Goal: Navigation & Orientation: Find specific page/section

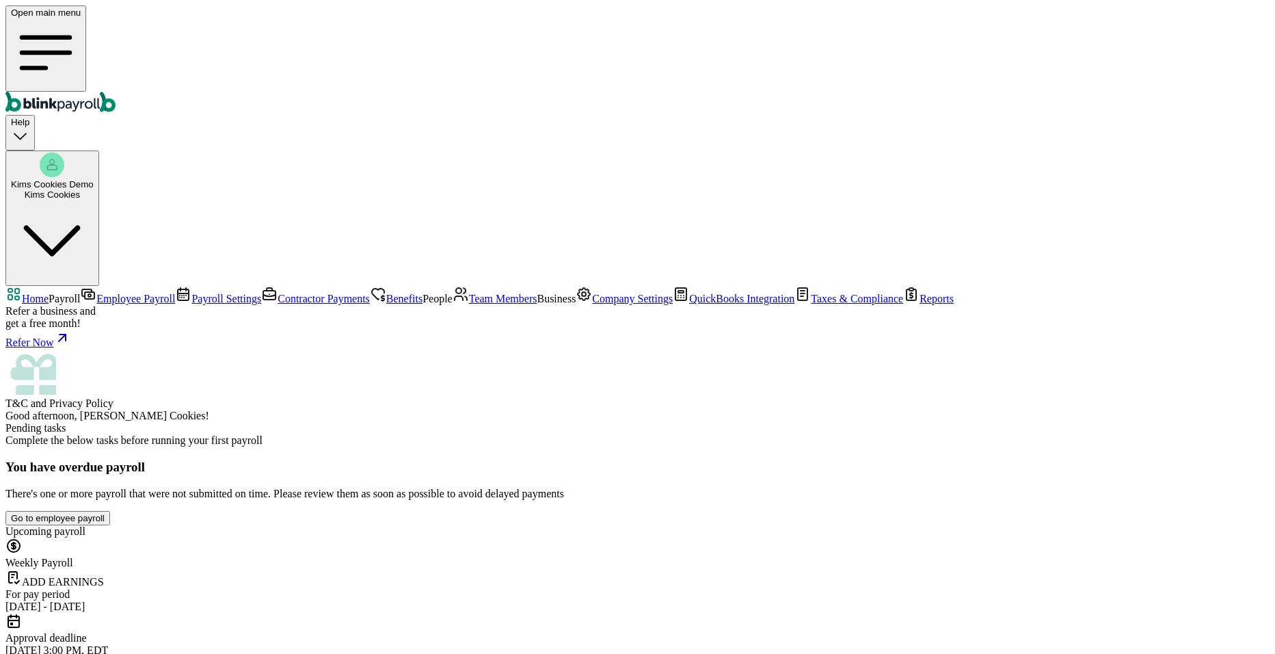
click at [96, 293] on span "Employee Payroll" at bounding box center [135, 299] width 79 height 12
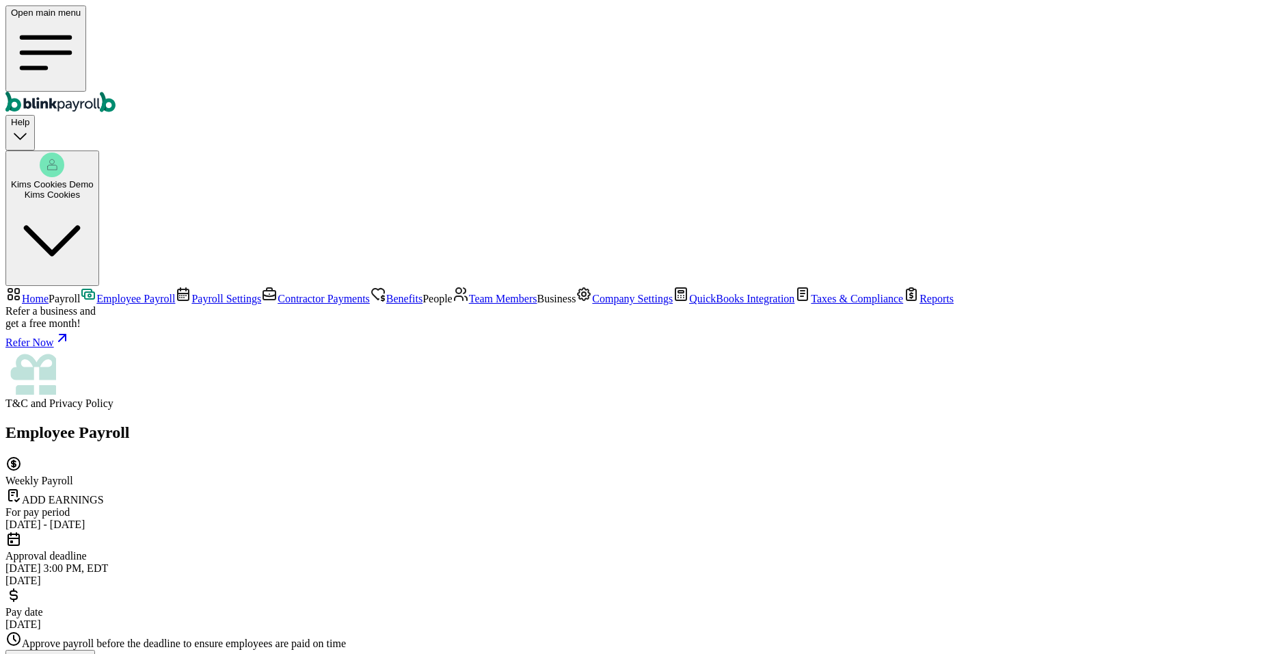
click at [191, 293] on span "Payroll Settings" at bounding box center [226, 299] width 70 height 12
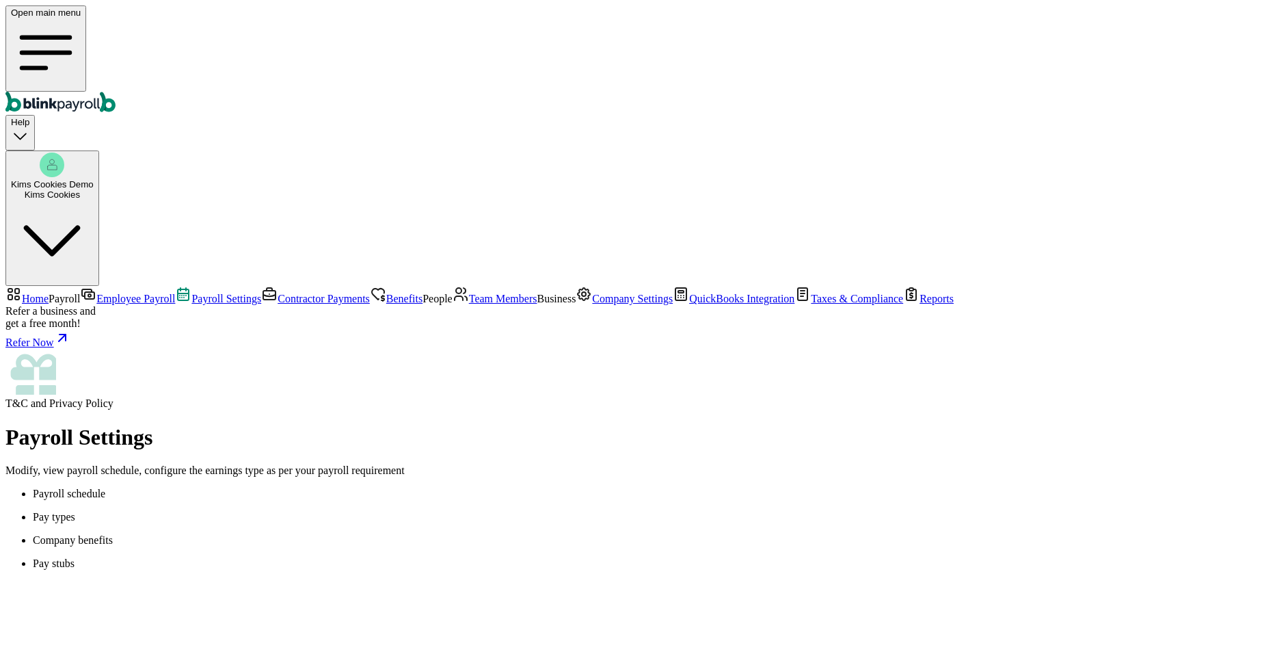
click at [278, 293] on span "Contractor Payments" at bounding box center [324, 299] width 92 height 12
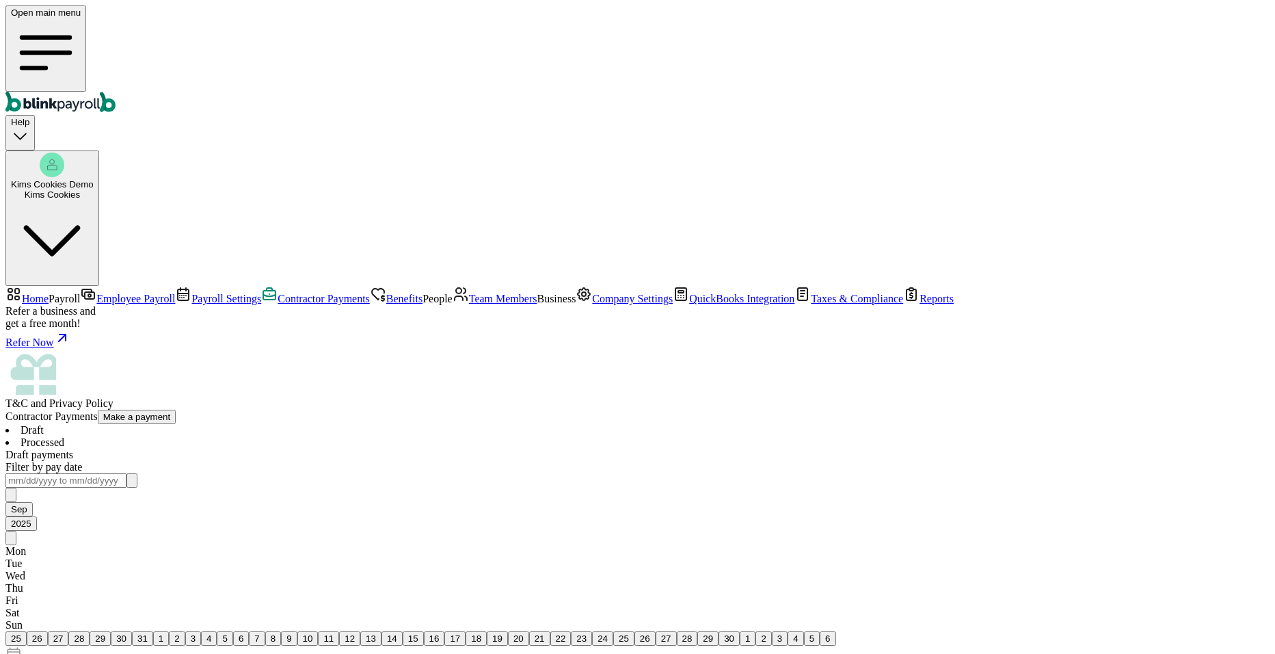
click at [386, 293] on span "Benefits" at bounding box center [404, 299] width 36 height 12
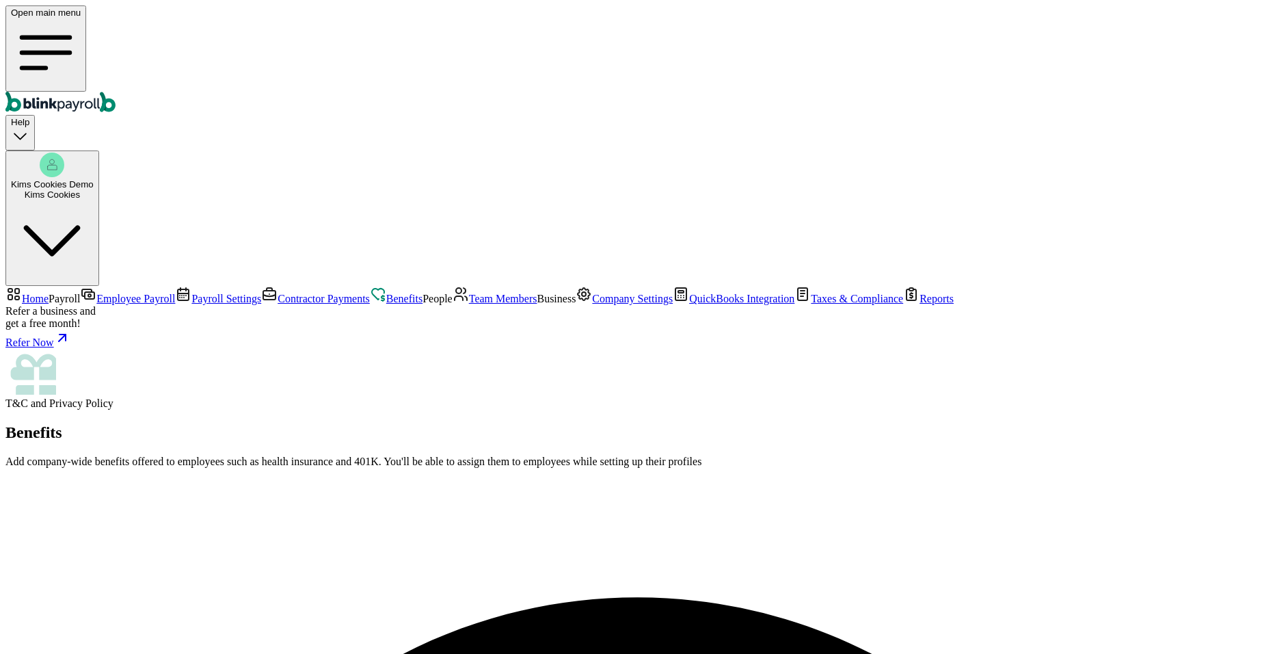
click at [191, 293] on span "Payroll Settings" at bounding box center [226, 299] width 70 height 12
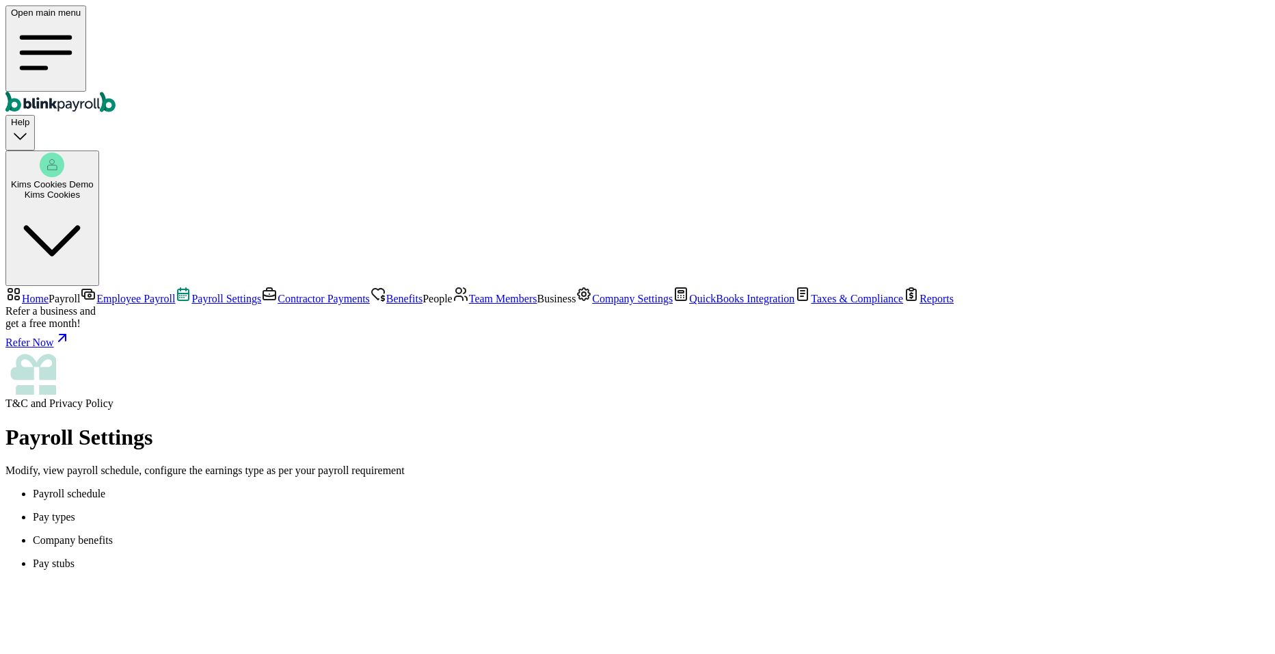
click at [307, 511] on p "Pay types" at bounding box center [651, 517] width 1237 height 12
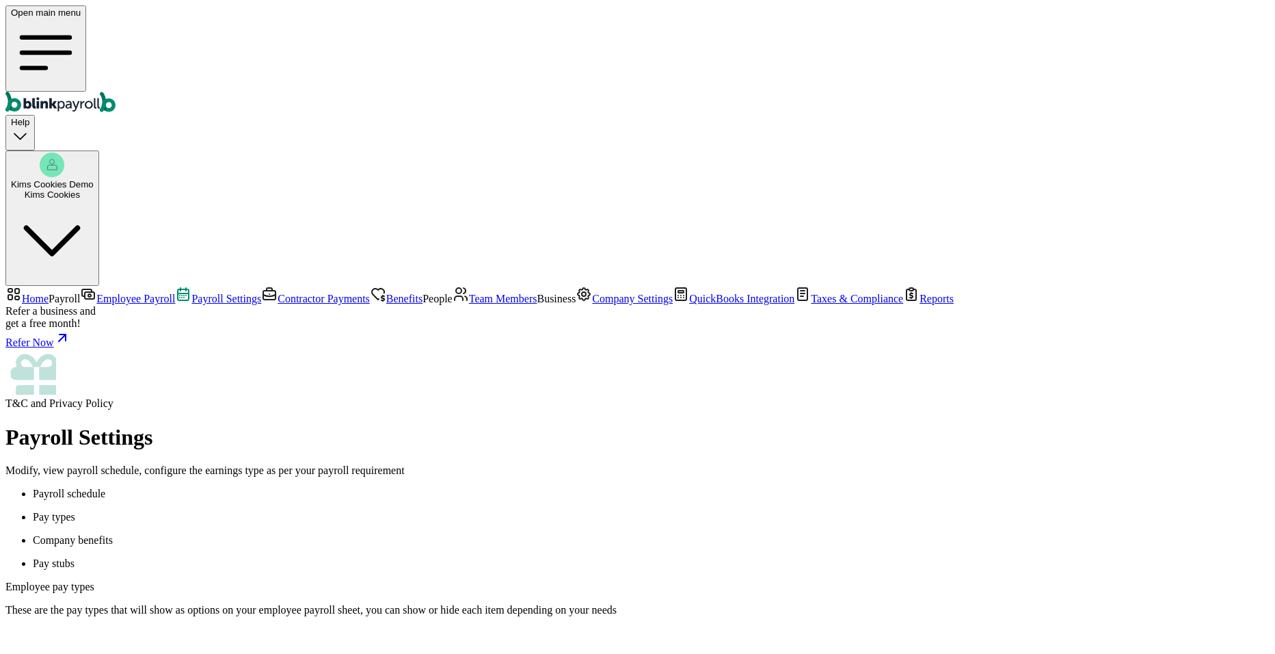
click at [397, 557] on p "Pay stubs" at bounding box center [651, 563] width 1237 height 12
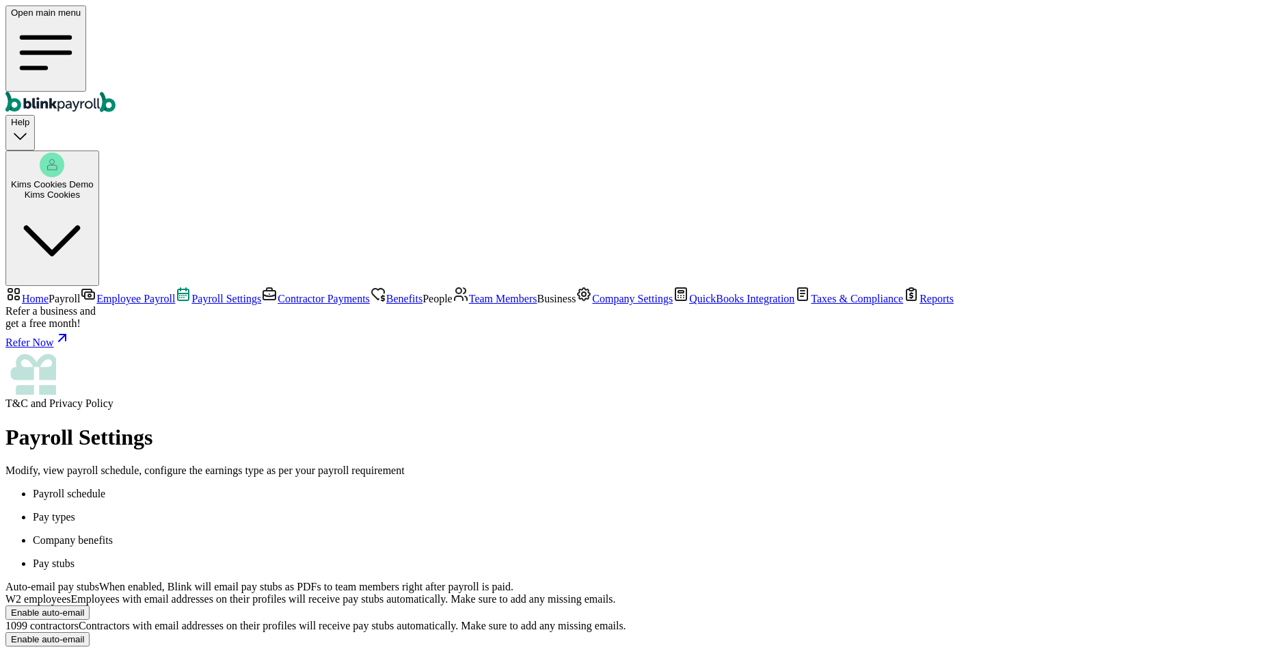
click at [215, 488] on p "Payroll schedule" at bounding box center [651, 494] width 1237 height 12
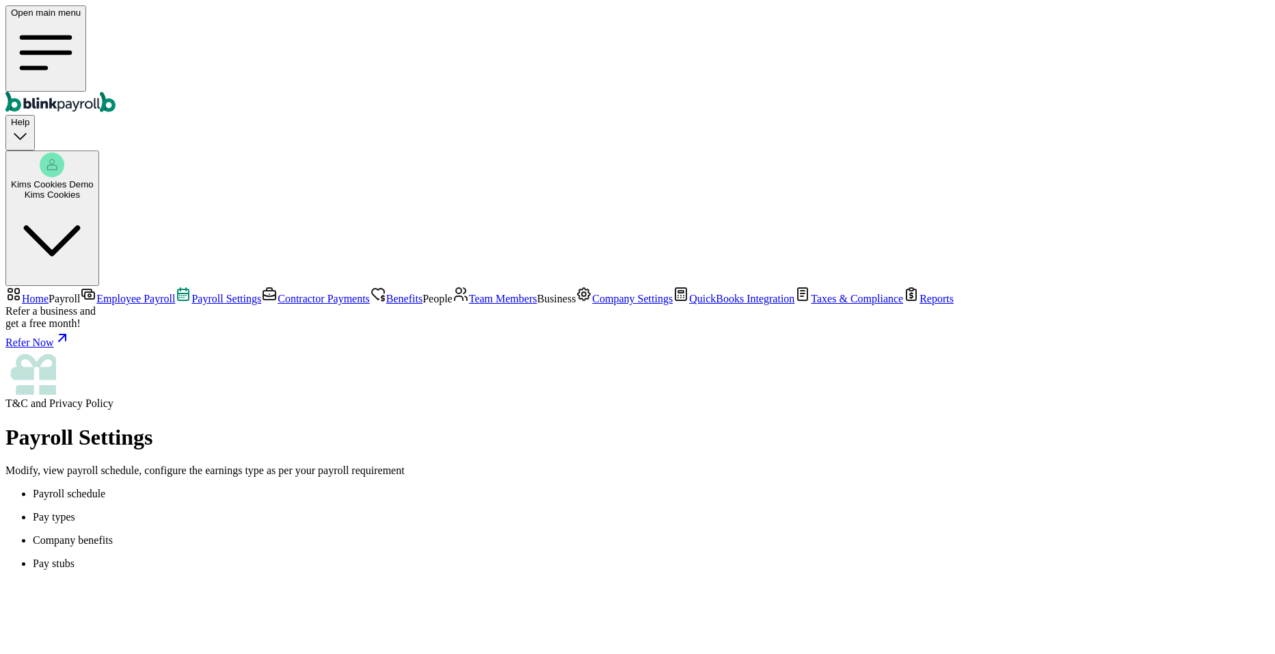
click at [278, 293] on span "Contractor Payments" at bounding box center [324, 299] width 92 height 12
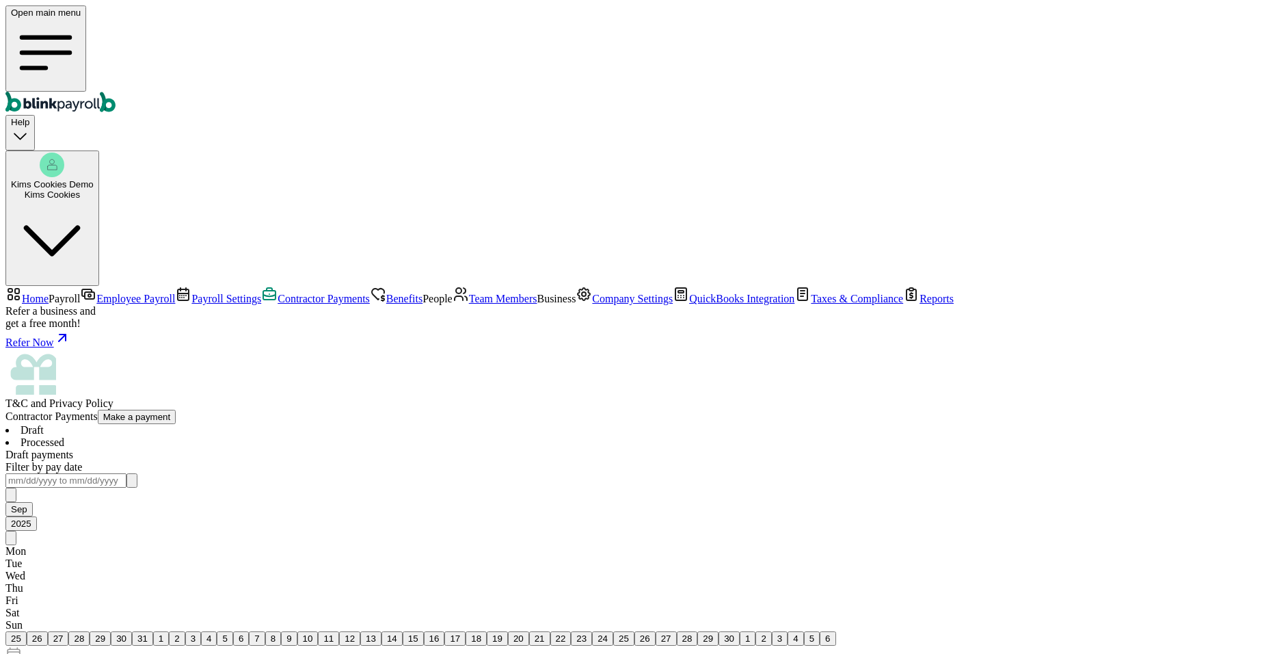
click at [386, 293] on span "Benefits" at bounding box center [404, 299] width 36 height 12
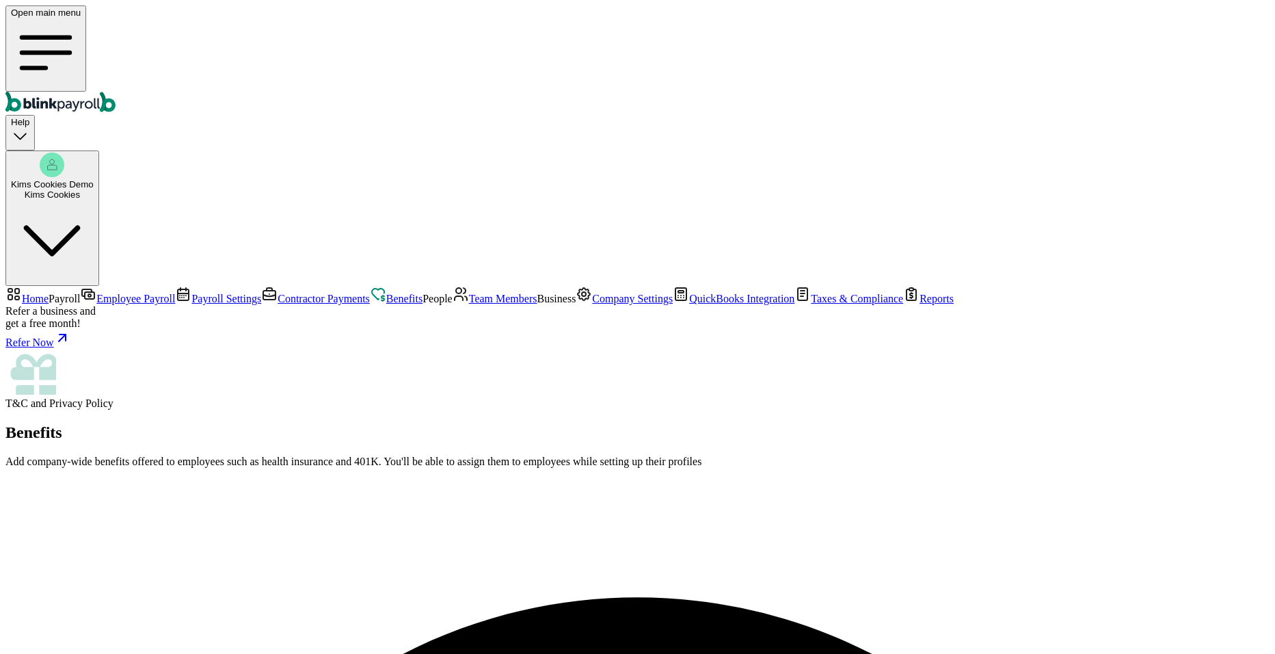
click at [469, 304] on span "Team Members" at bounding box center [503, 299] width 68 height 12
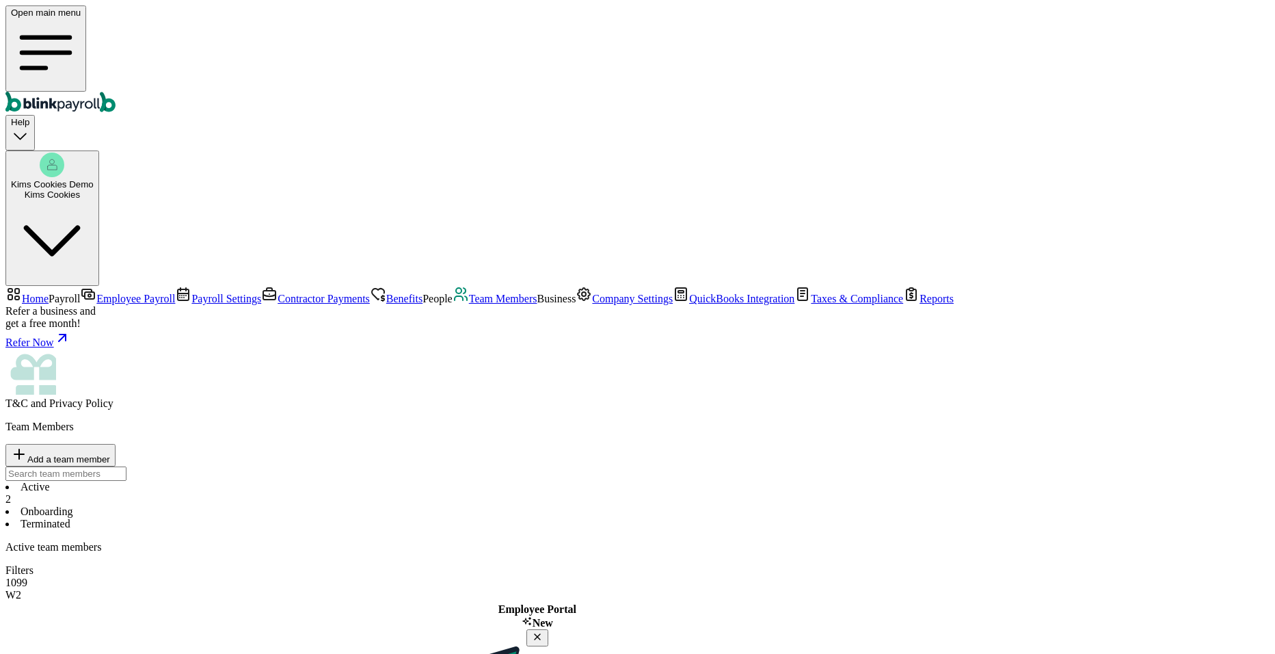
click at [592, 304] on span "Company Settings" at bounding box center [632, 299] width 81 height 12
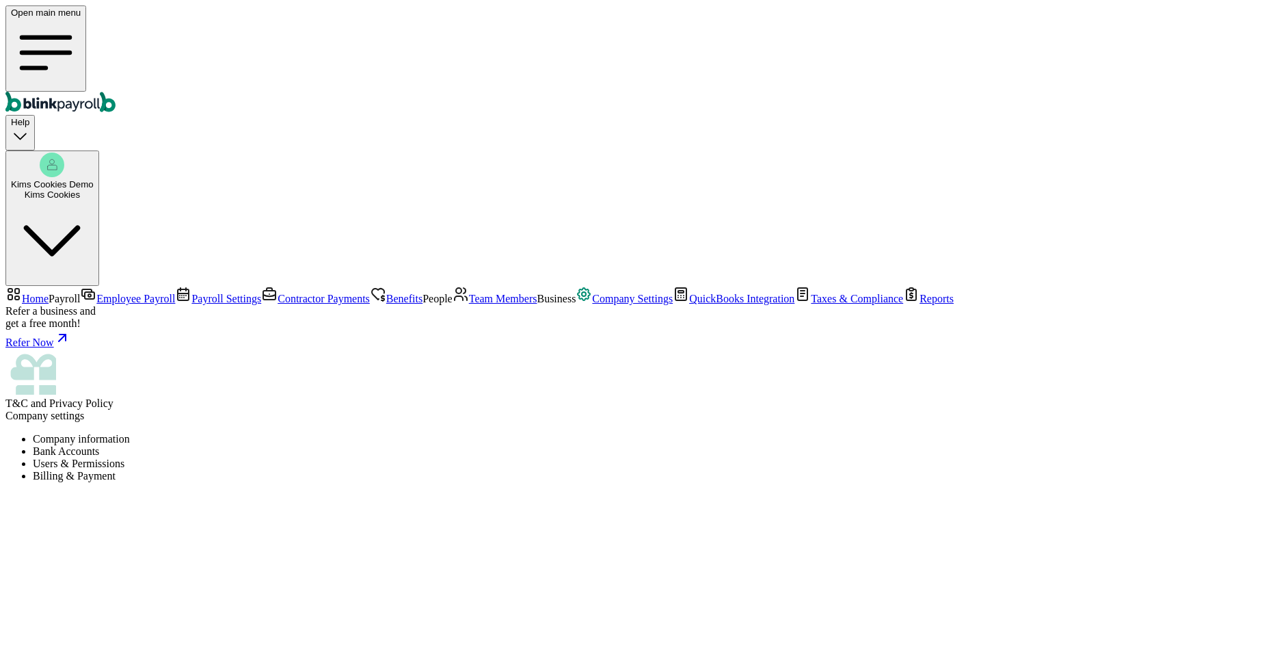
click at [689, 304] on span "QuickBooks Integration" at bounding box center [741, 299] width 105 height 12
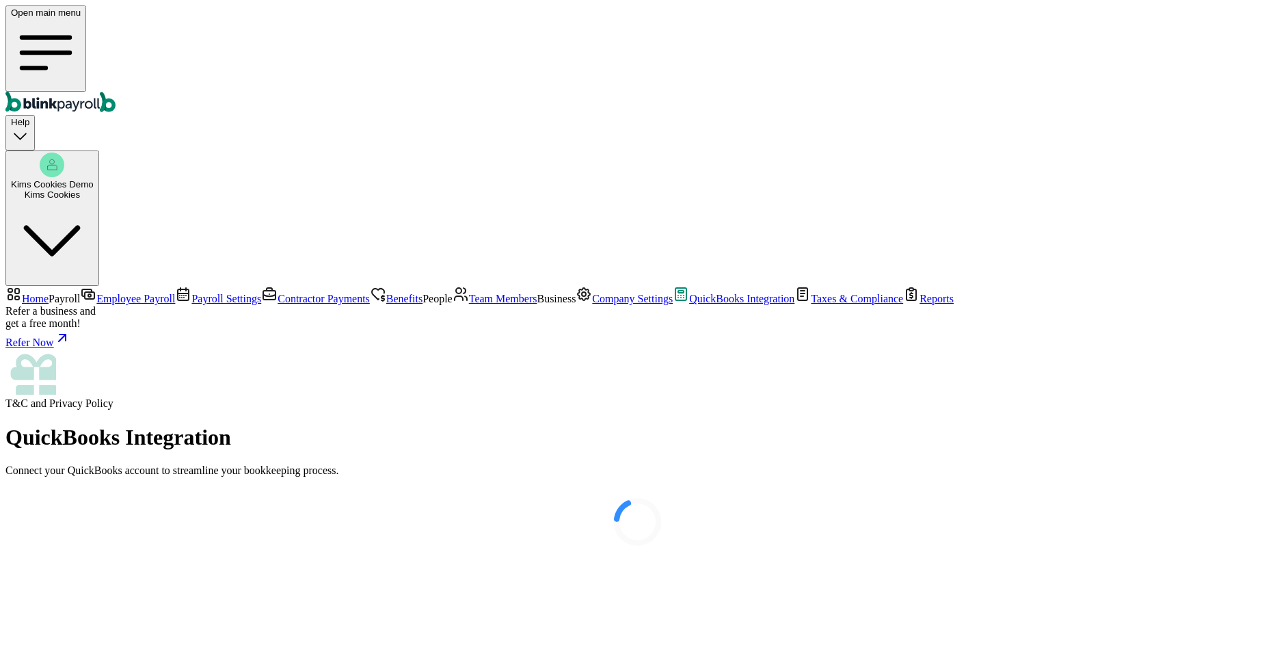
click at [67, 488] on div at bounding box center [637, 522] width 1264 height 68
